Goal: Use online tool/utility

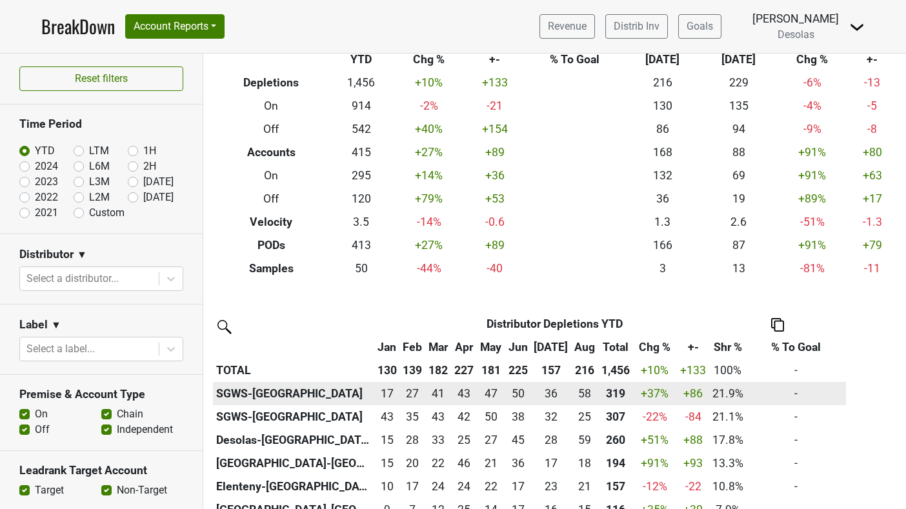
scroll to position [66, 0]
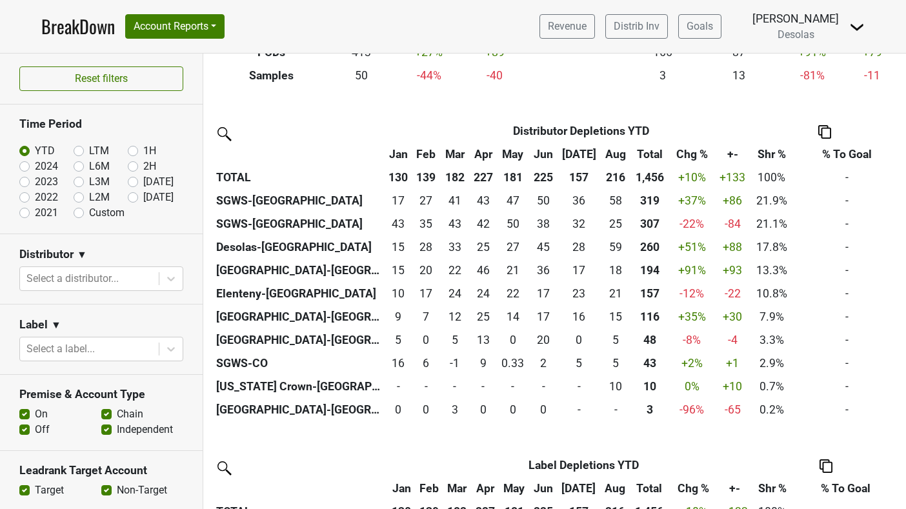
scroll to position [307, 0]
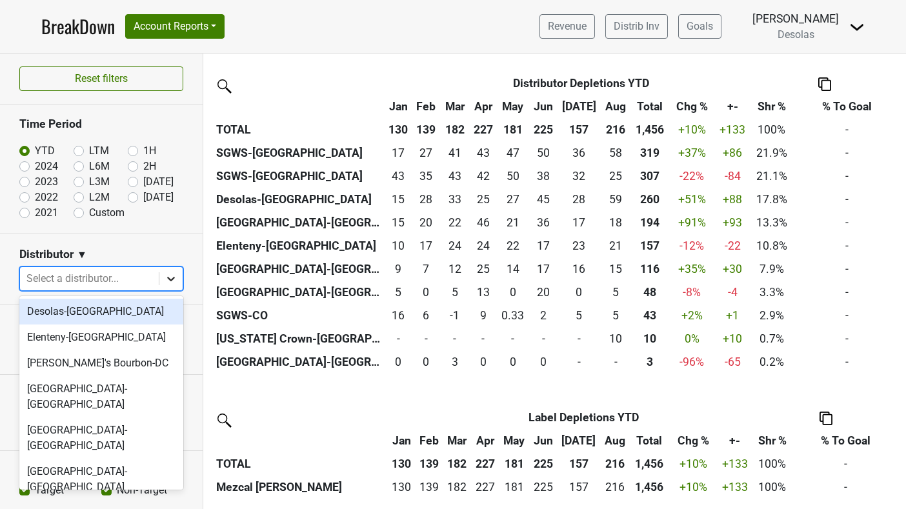
click at [170, 277] on icon at bounding box center [170, 278] width 13 height 13
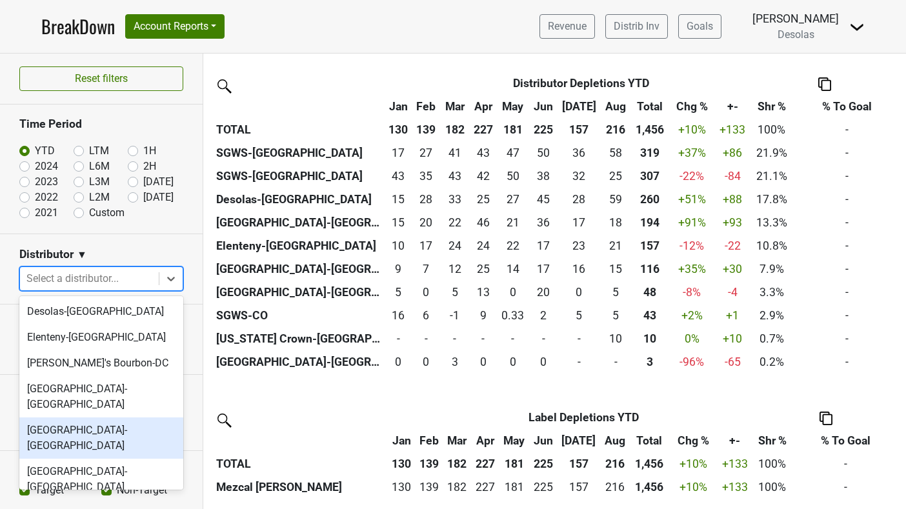
click at [116, 417] on div "[GEOGRAPHIC_DATA]-[GEOGRAPHIC_DATA]" at bounding box center [101, 437] width 164 height 41
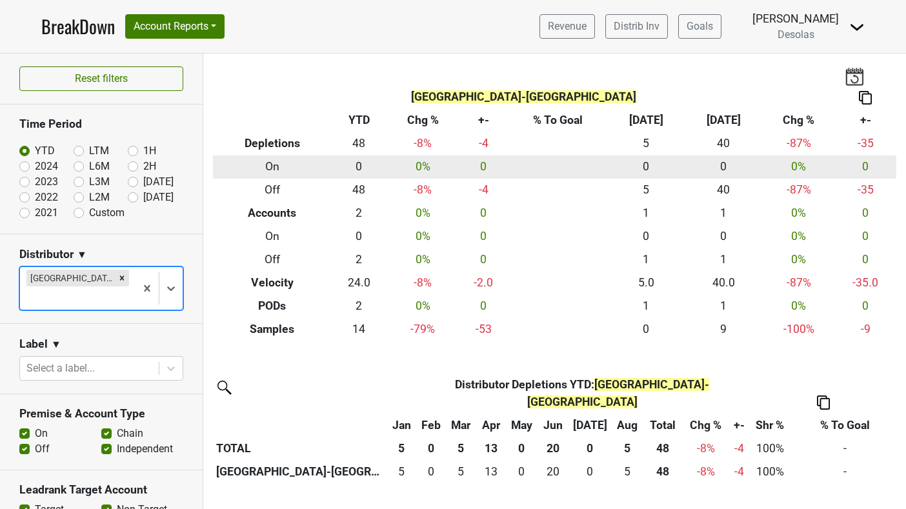
scroll to position [0, 0]
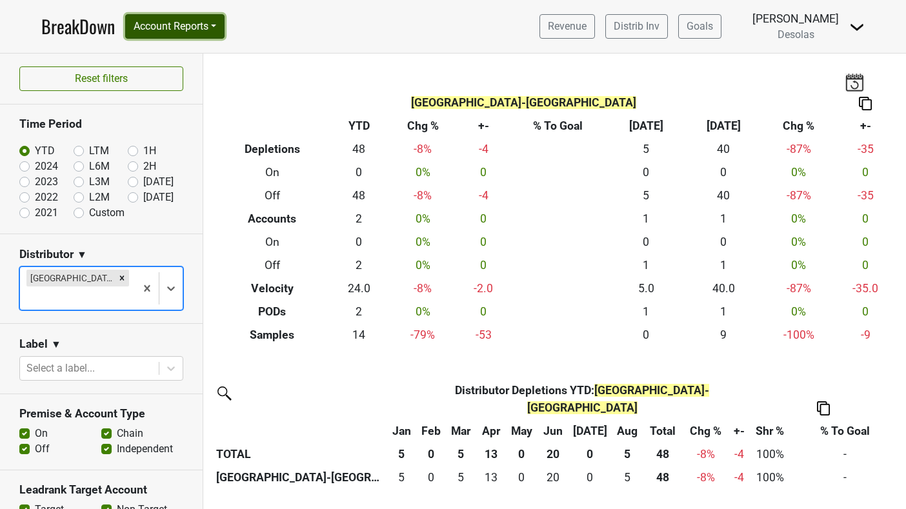
click at [179, 24] on button "Account Reports" at bounding box center [174, 26] width 99 height 25
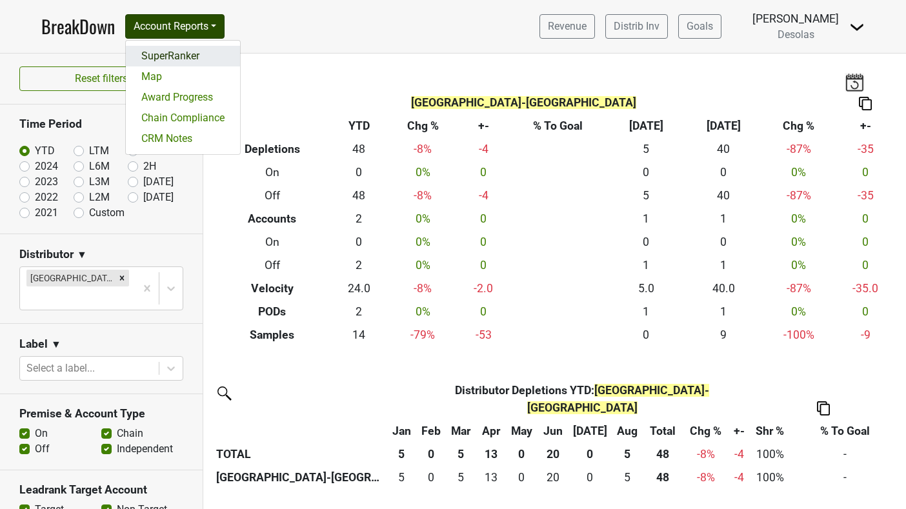
click at [181, 59] on link "SuperRanker" at bounding box center [183, 56] width 114 height 21
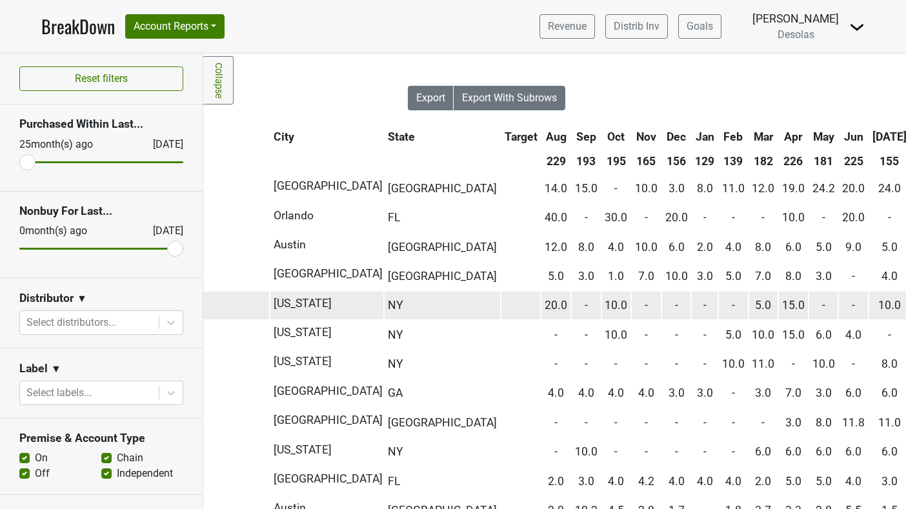
scroll to position [0, 164]
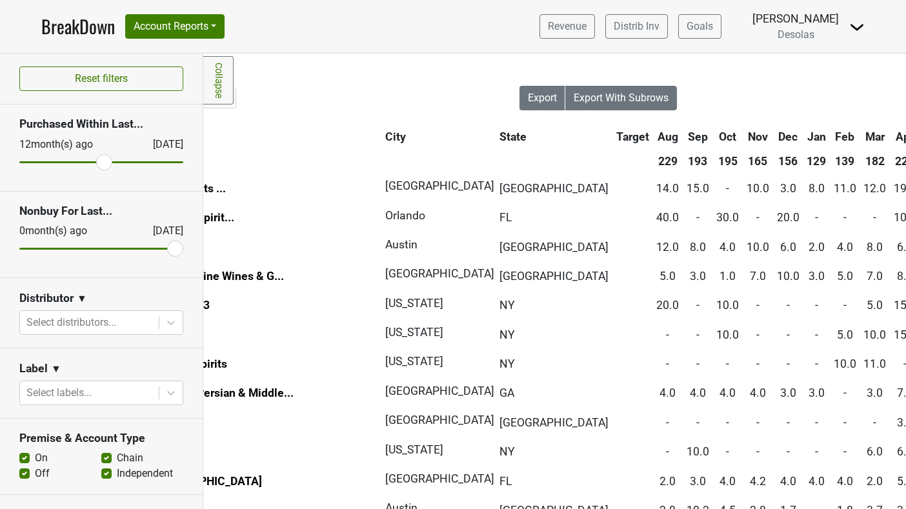
drag, startPoint x: 26, startPoint y: 162, endPoint x: 105, endPoint y: 166, distance: 78.8
type input "12"
click at [105, 163] on input "range" at bounding box center [101, 162] width 164 height 2
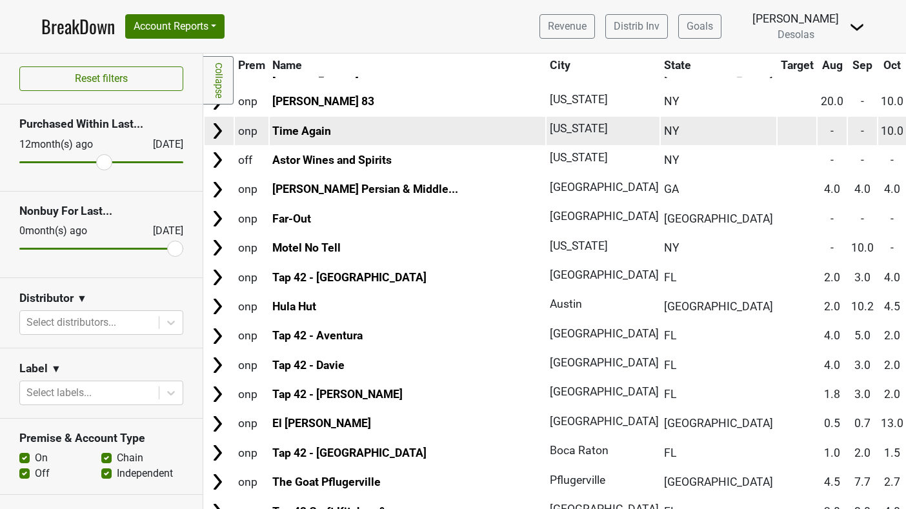
scroll to position [0, 0]
